Goal: Information Seeking & Learning: Understand process/instructions

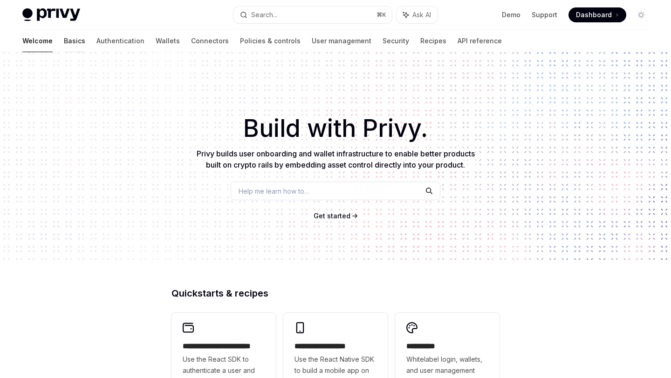
click at [64, 36] on link "Basics" at bounding box center [74, 41] width 21 height 22
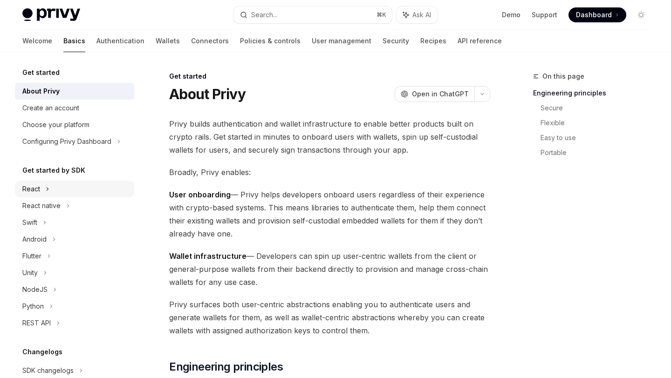
click at [79, 192] on div "React" at bounding box center [74, 189] width 119 height 17
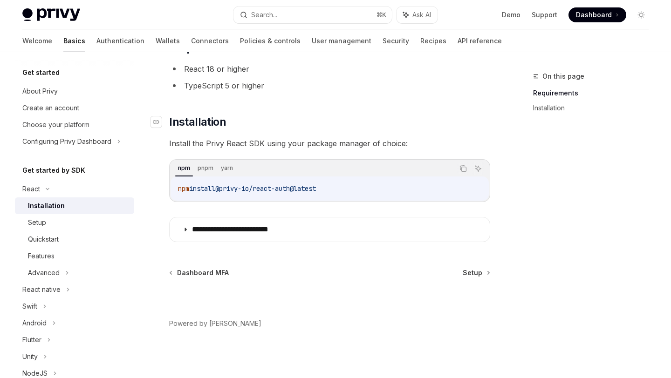
scroll to position [80, 0]
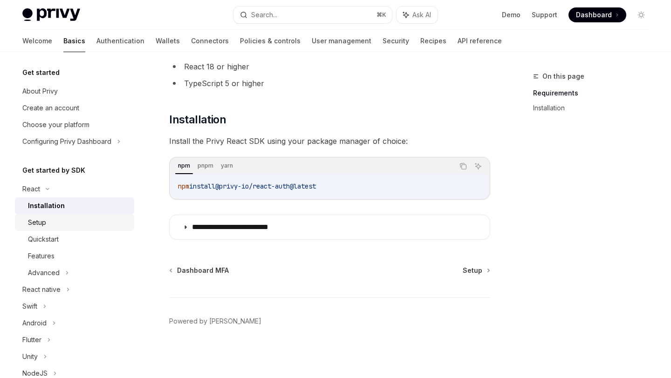
click at [53, 217] on div "Setup" at bounding box center [78, 222] width 101 height 11
type textarea "*"
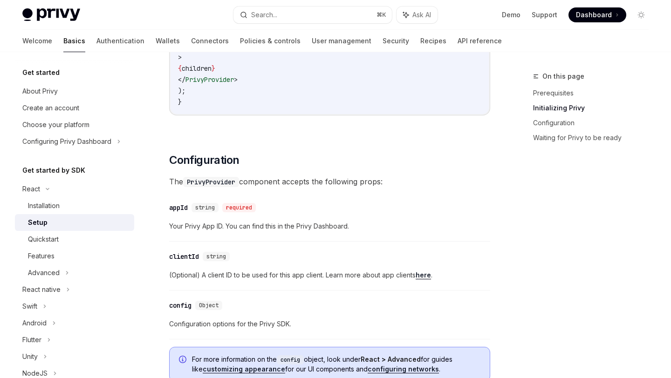
scroll to position [560, 0]
